Goal: Navigation & Orientation: Find specific page/section

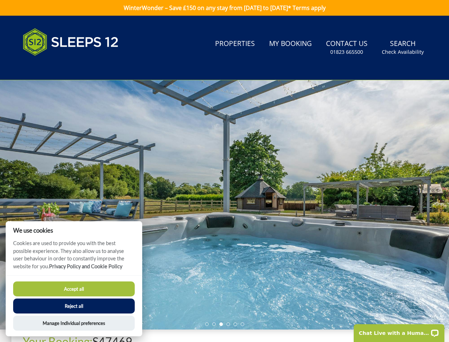
click at [225, 171] on div at bounding box center [224, 204] width 449 height 249
click at [404, 47] on link "Search Check Availability" at bounding box center [403, 47] width 48 height 23
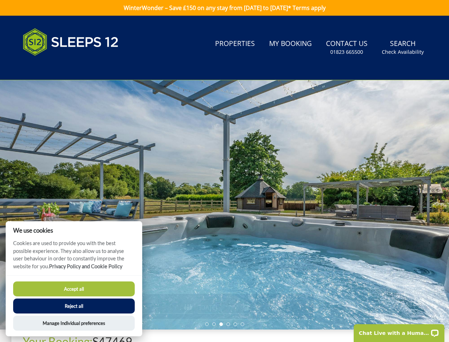
click at [225, 205] on div at bounding box center [224, 204] width 449 height 249
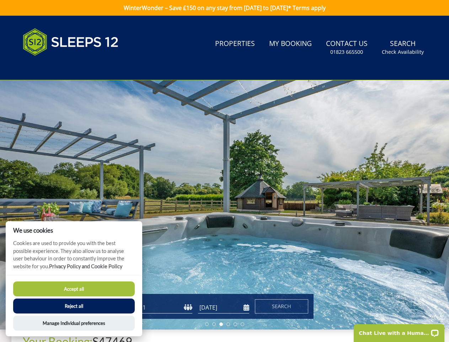
click at [207, 324] on li at bounding box center [207, 324] width 4 height 4
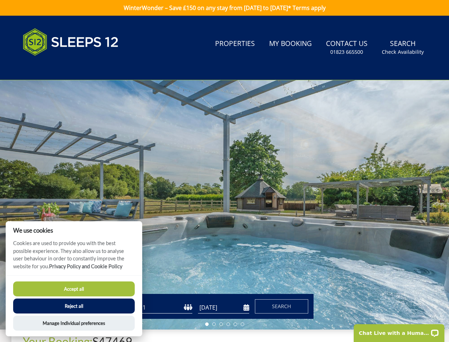
click at [214, 324] on li at bounding box center [214, 324] width 4 height 4
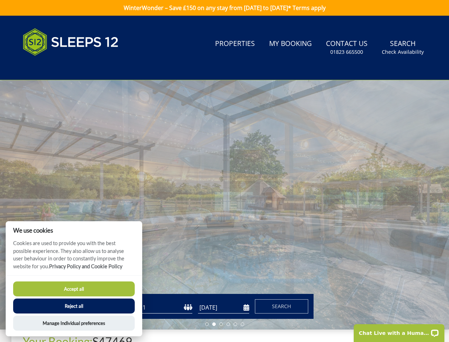
click at [221, 324] on li at bounding box center [222, 324] width 4 height 4
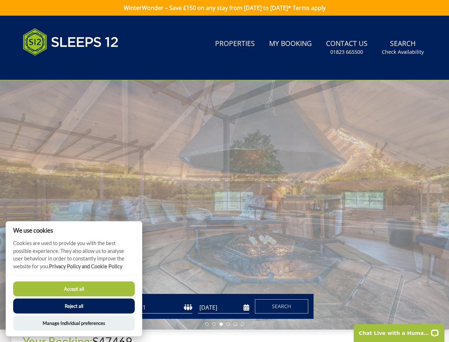
click at [228, 324] on li at bounding box center [229, 324] width 4 height 4
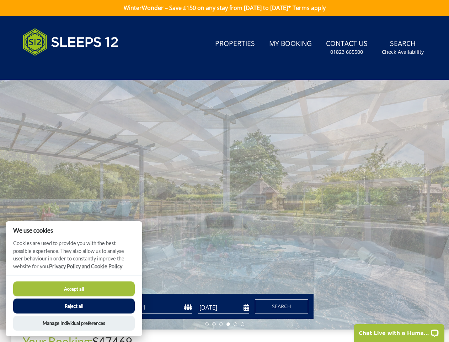
click at [236, 324] on li at bounding box center [236, 324] width 4 height 4
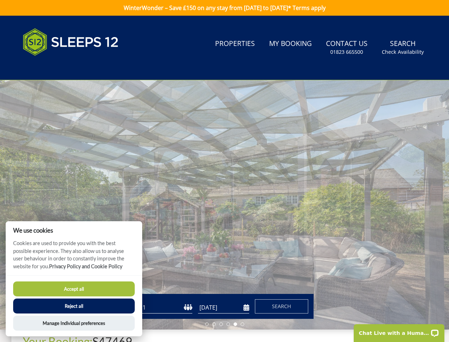
click at [243, 324] on li at bounding box center [243, 324] width 4 height 4
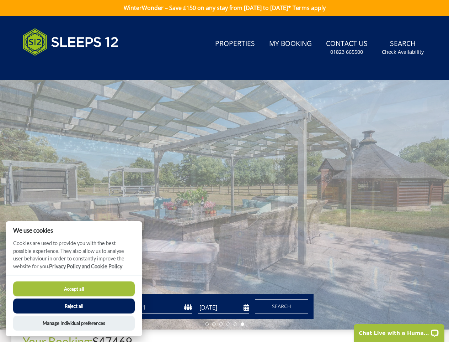
click at [74, 289] on button "Accept all" at bounding box center [74, 288] width 122 height 15
